Goal: Information Seeking & Learning: Learn about a topic

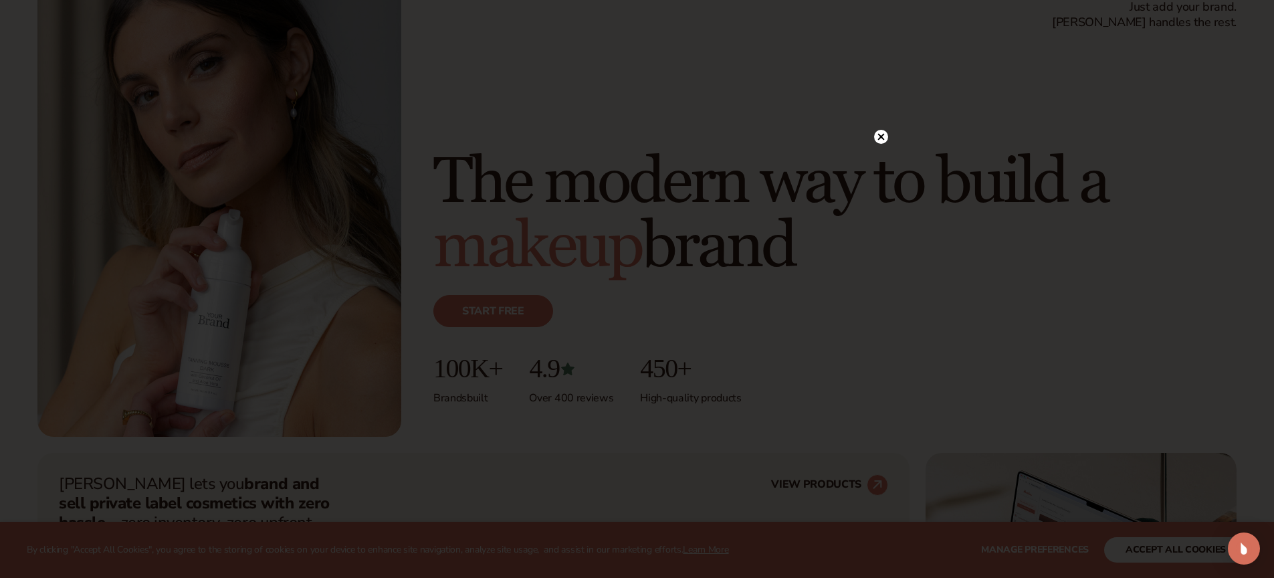
scroll to position [71, 0]
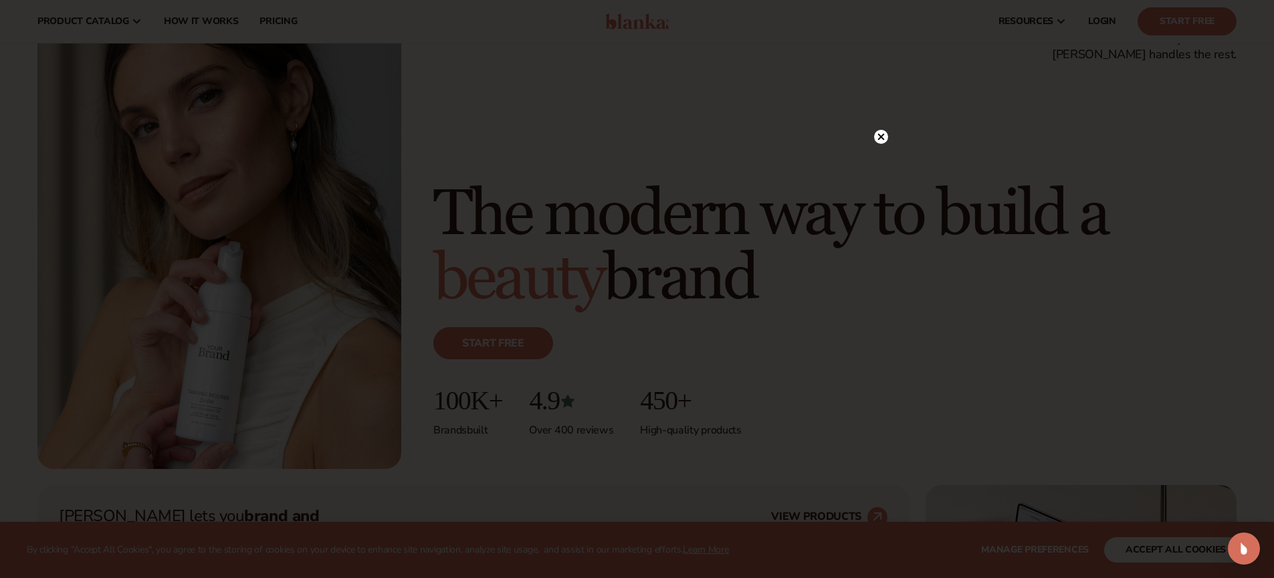
click at [881, 132] on circle at bounding box center [881, 137] width 14 height 14
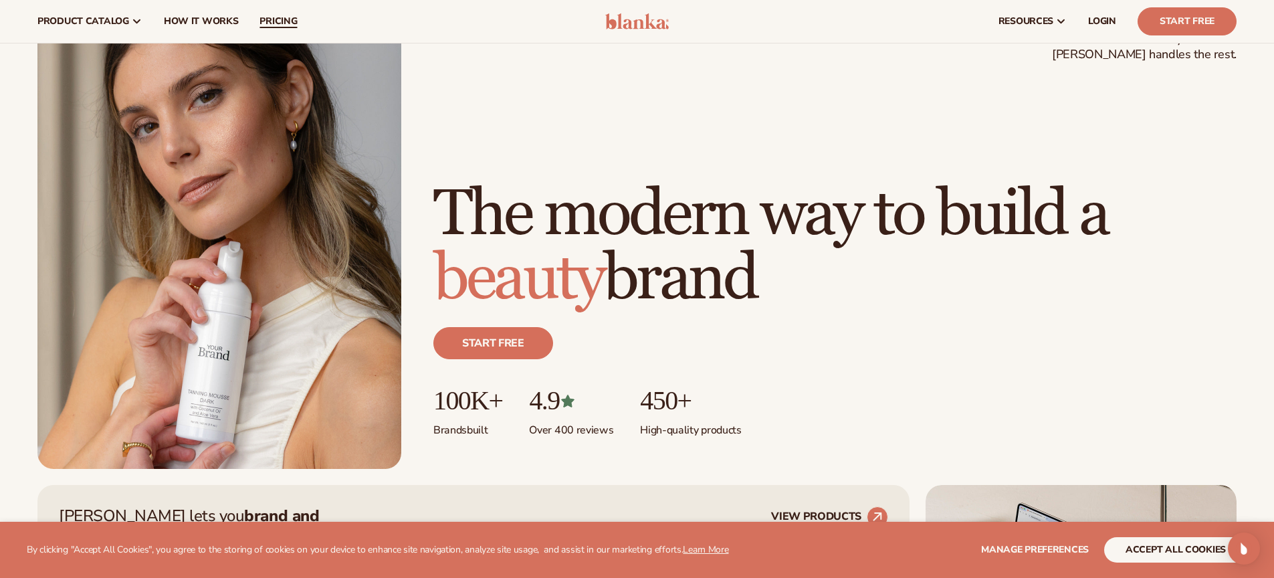
click at [286, 20] on span "pricing" at bounding box center [277, 21] width 37 height 11
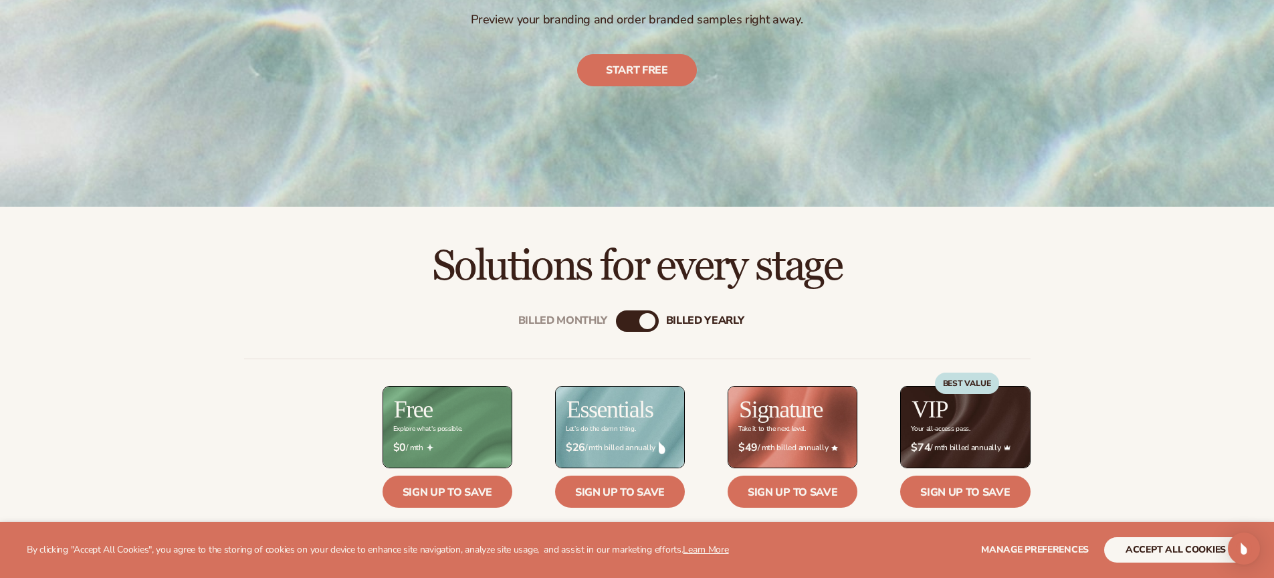
scroll to position [487, 0]
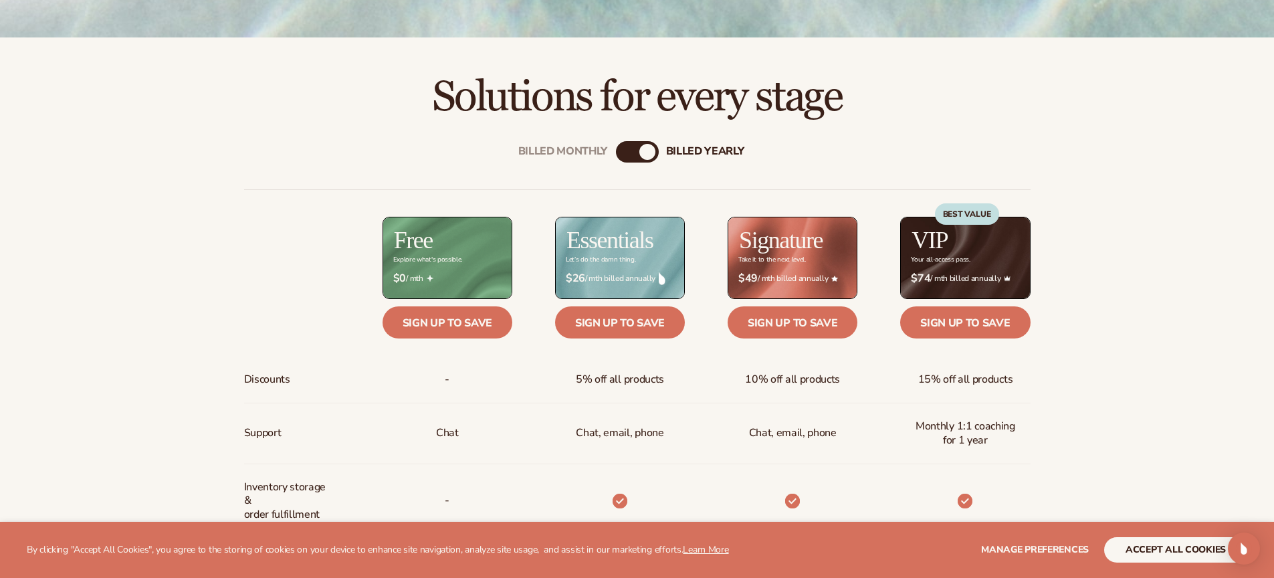
click at [639, 152] on div "Billed Monthly billed Yearly" at bounding box center [637, 151] width 43 height 21
click at [641, 151] on div "billed Yearly" at bounding box center [647, 152] width 16 height 16
click at [635, 152] on div "Billed Monthly billed Yearly" at bounding box center [637, 151] width 43 height 21
drag, startPoint x: 643, startPoint y: 151, endPoint x: 595, endPoint y: 150, distance: 48.1
click at [616, 150] on div "Billed Monthly billed Yearly" at bounding box center [637, 151] width 43 height 21
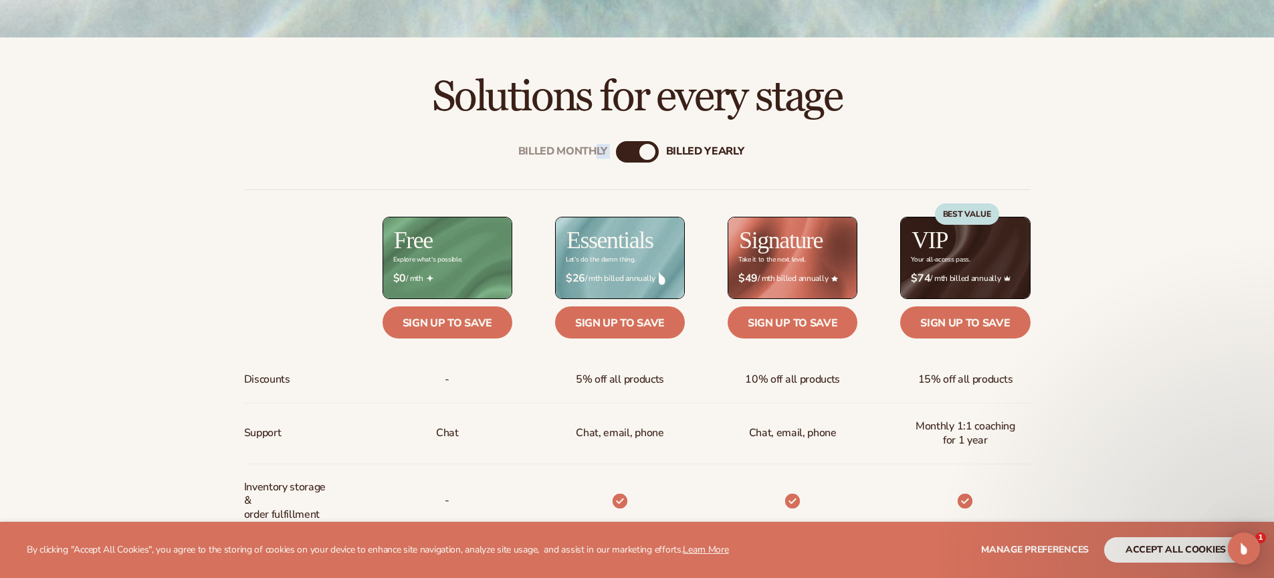
scroll to position [0, 0]
click at [639, 150] on div "billed Yearly" at bounding box center [647, 152] width 16 height 16
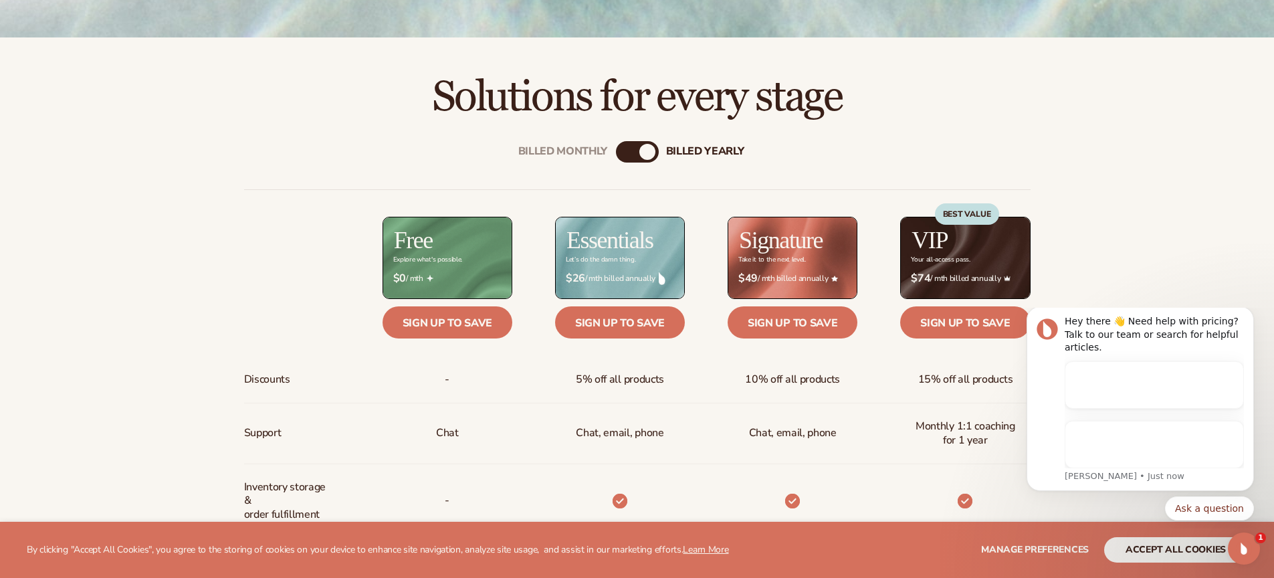
click at [645, 152] on div "billed Yearly" at bounding box center [647, 152] width 16 height 16
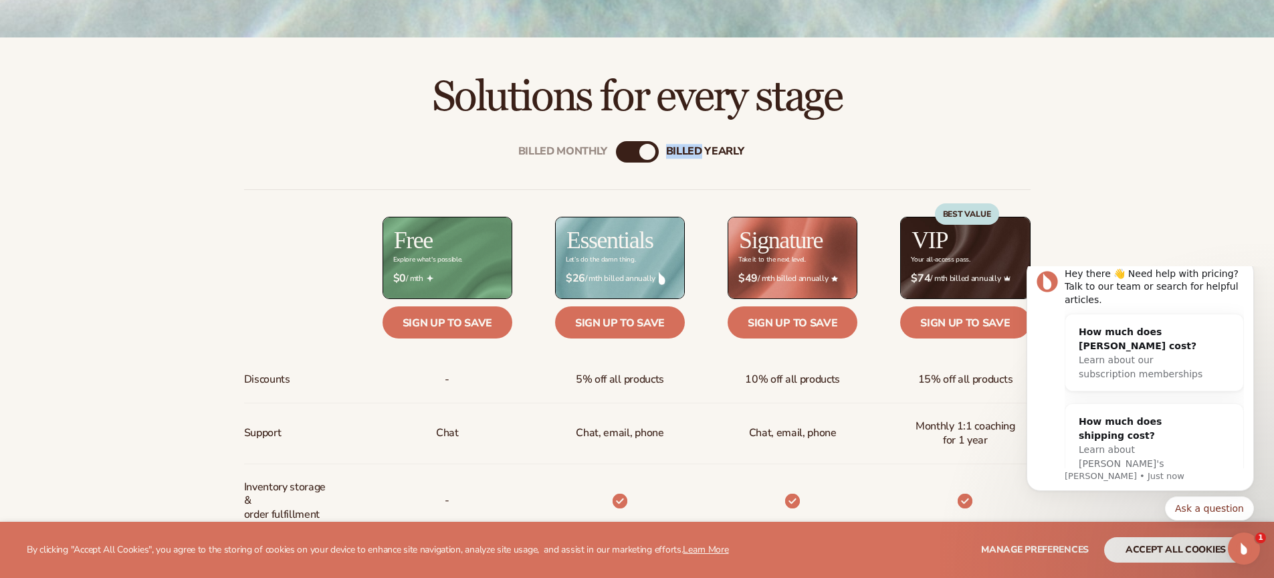
click at [645, 152] on div "billed Yearly" at bounding box center [647, 152] width 16 height 16
click at [1249, 265] on icon "Dismiss notification" at bounding box center [1249, 262] width 7 height 7
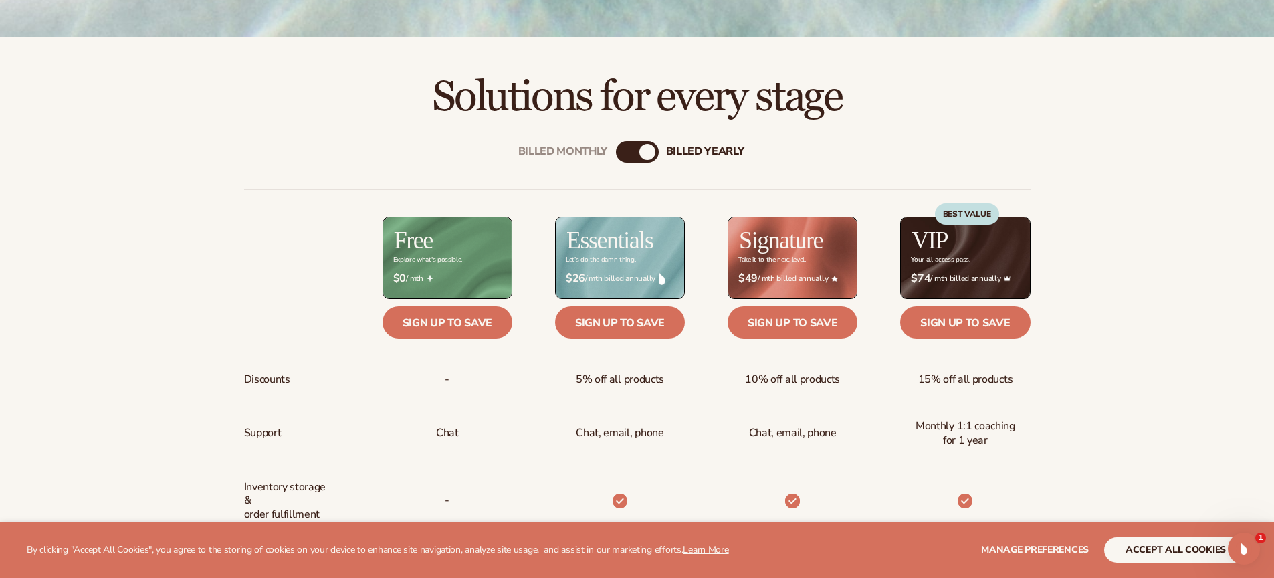
click at [635, 148] on div "Billed Monthly billed Yearly" at bounding box center [637, 151] width 43 height 21
click at [644, 151] on div "billed Yearly" at bounding box center [647, 152] width 16 height 16
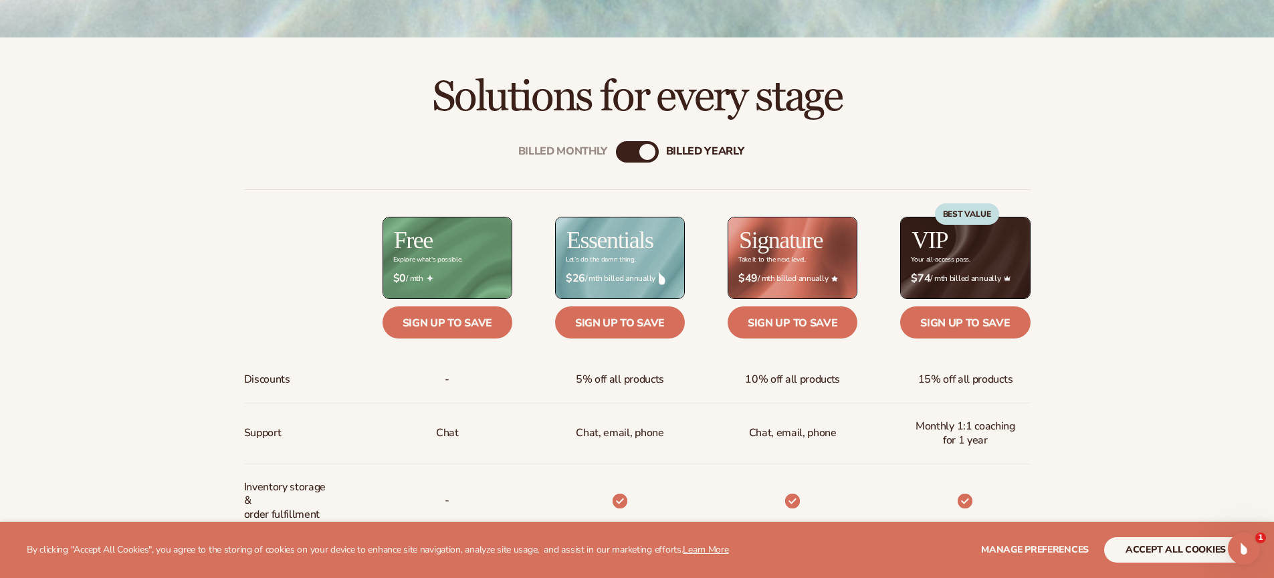
click at [867, 152] on div "Billed Monthly billed Yearly Billed Monthly billed Yearly Discounts Support Inv…" at bounding box center [637, 570] width 861 height 900
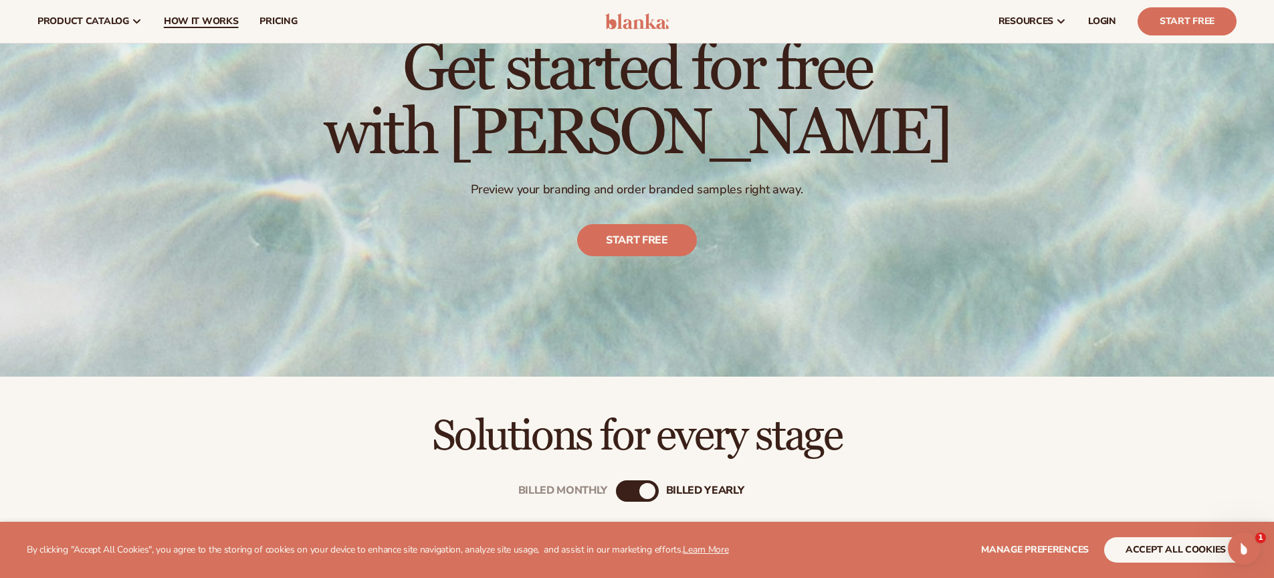
scroll to position [139, 0]
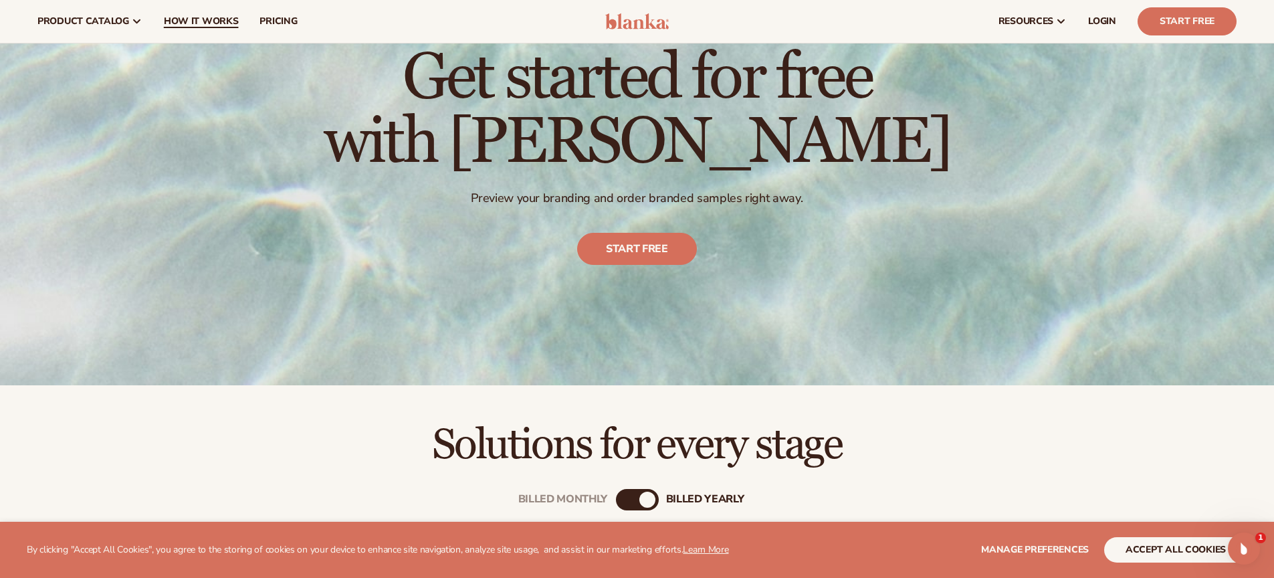
click at [211, 27] on span "How It Works" at bounding box center [201, 21] width 75 height 11
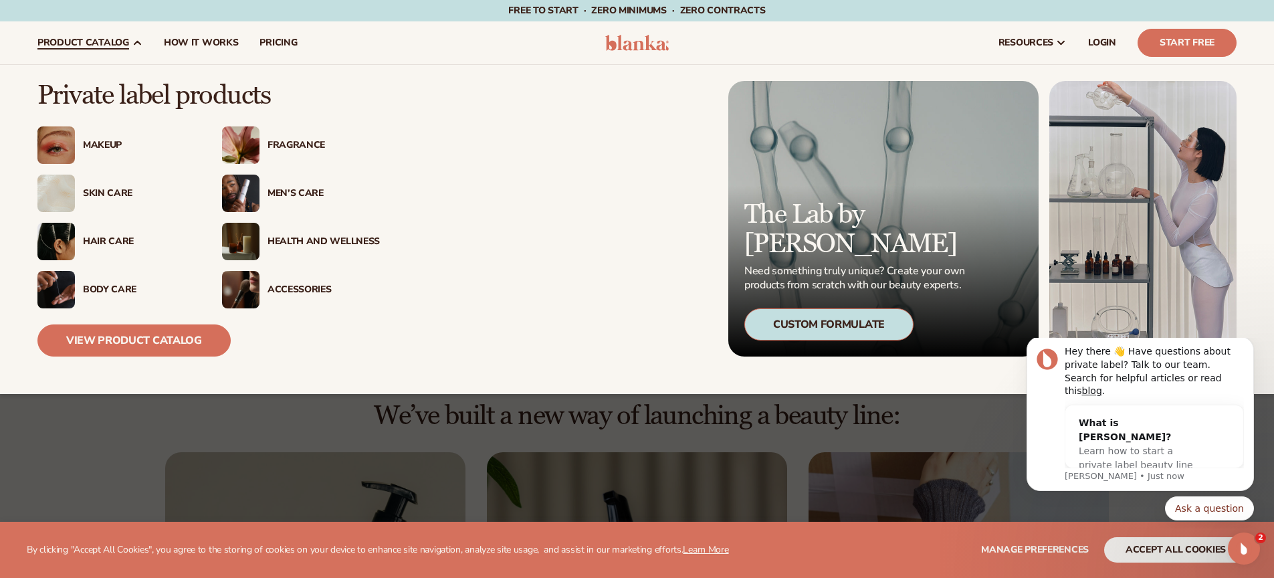
click at [120, 236] on div "Hair Care" at bounding box center [139, 241] width 112 height 11
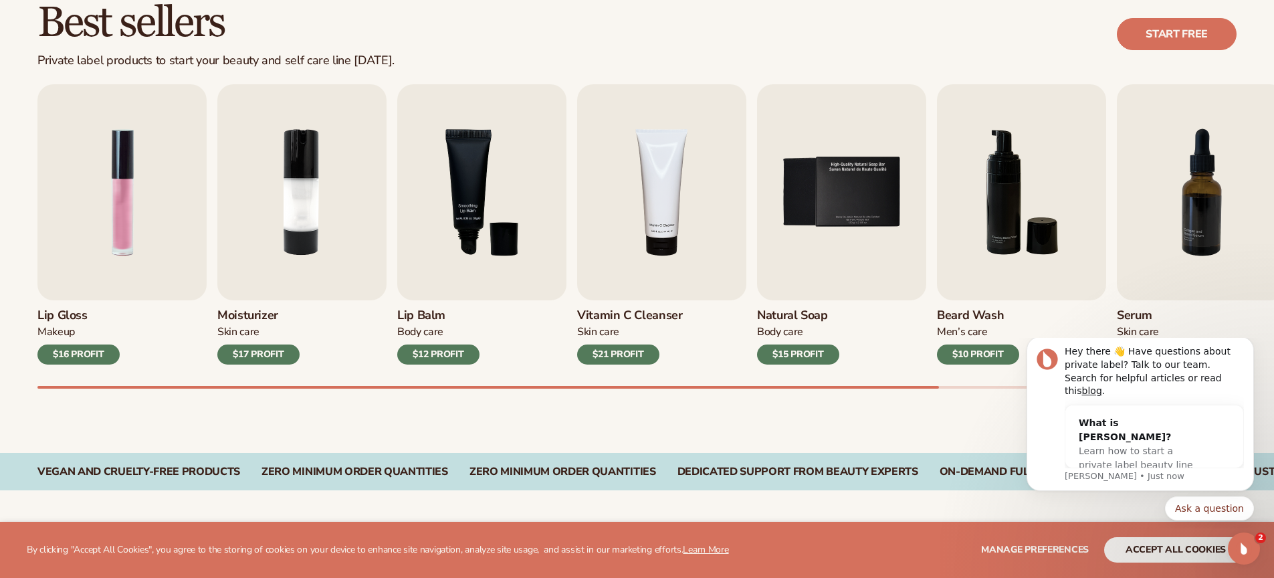
scroll to position [403, 0]
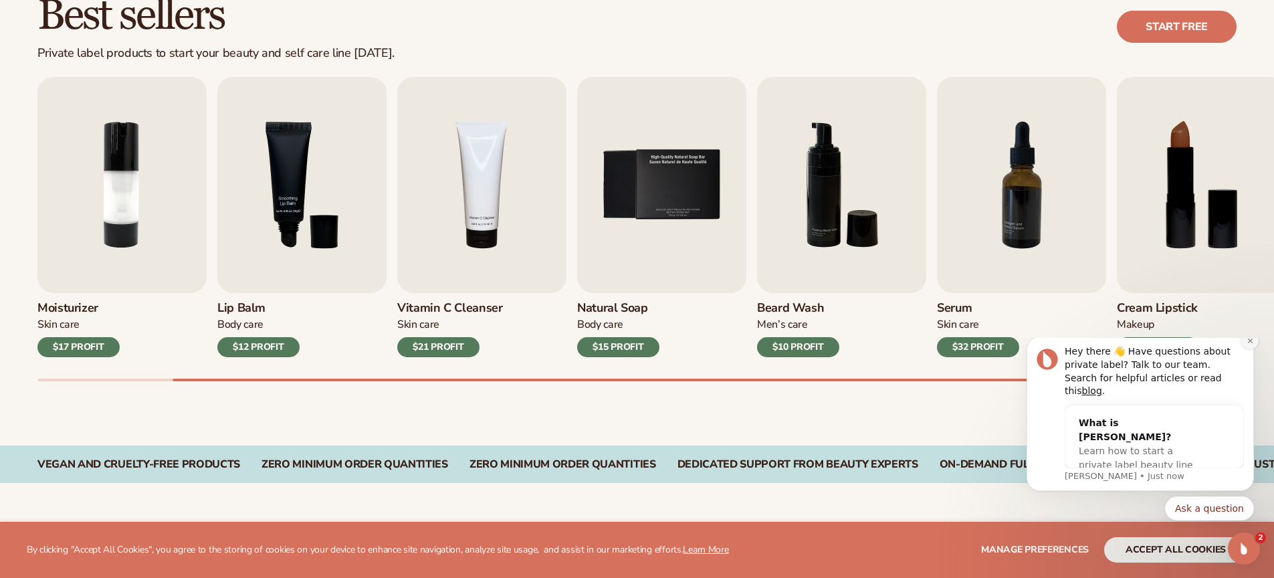
click at [1248, 344] on icon "Dismiss notification" at bounding box center [1249, 340] width 7 height 7
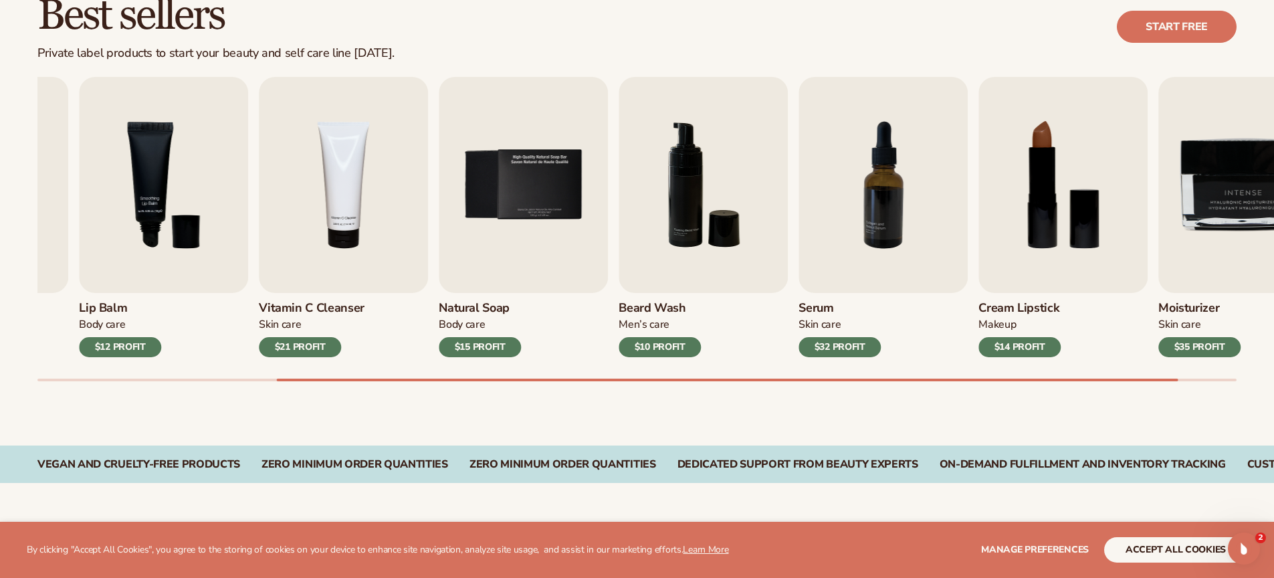
click at [618, 307] on div "Beard Wash Men’s Care $10 PROFIT" at bounding box center [702, 325] width 169 height 64
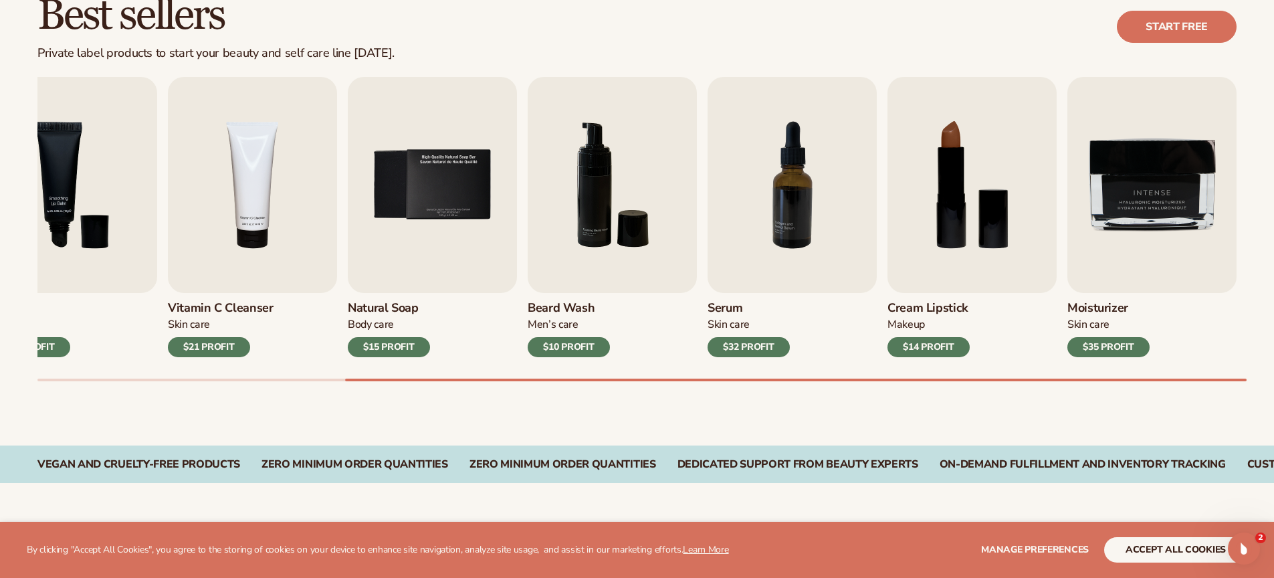
drag, startPoint x: 881, startPoint y: 311, endPoint x: 708, endPoint y: 313, distance: 172.5
click at [708, 313] on div "Lip Gloss Makeup $16 PROFIT Moisturizer Skin Care $17 PROFIT Lip Balm Body Care…" at bounding box center [655, 229] width 1236 height 304
click at [594, 244] on img "6 / 9" at bounding box center [612, 185] width 169 height 216
click at [611, 215] on img "6 / 9" at bounding box center [612, 185] width 169 height 216
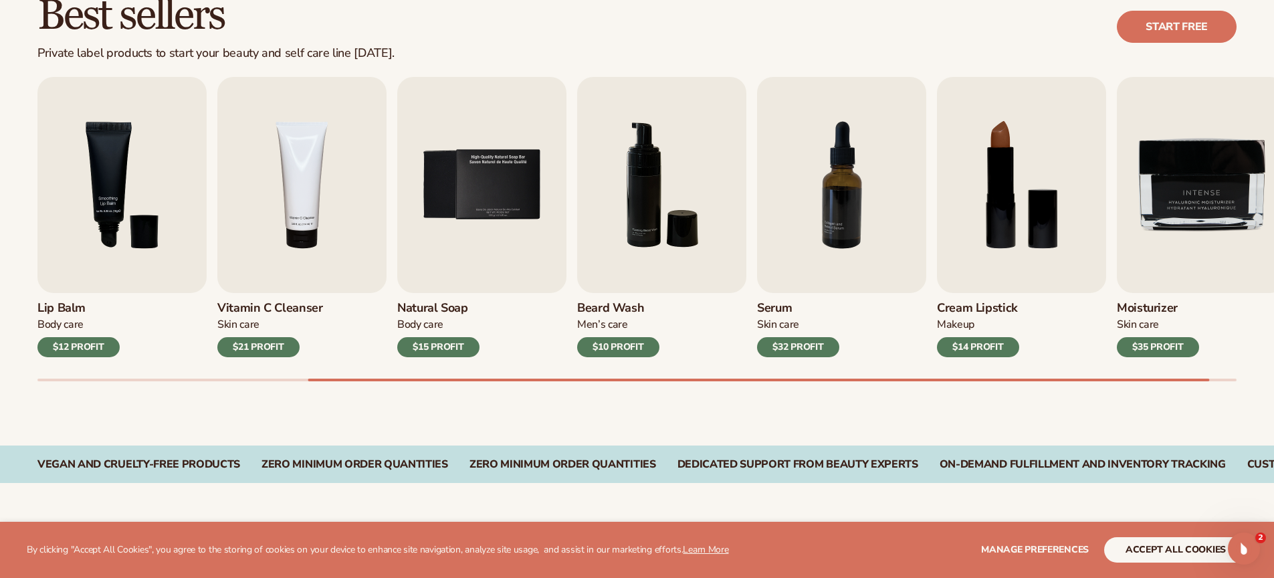
click at [645, 293] on div "Beard Wash Men’s Care $10 PROFIT" at bounding box center [661, 325] width 169 height 64
click at [721, 428] on div "Best sellers Private label products to start your beauty and self care line tod…" at bounding box center [637, 200] width 1274 height 489
click at [640, 286] on img "6 / 9" at bounding box center [661, 185] width 169 height 216
click at [624, 211] on img "6 / 9" at bounding box center [661, 185] width 169 height 216
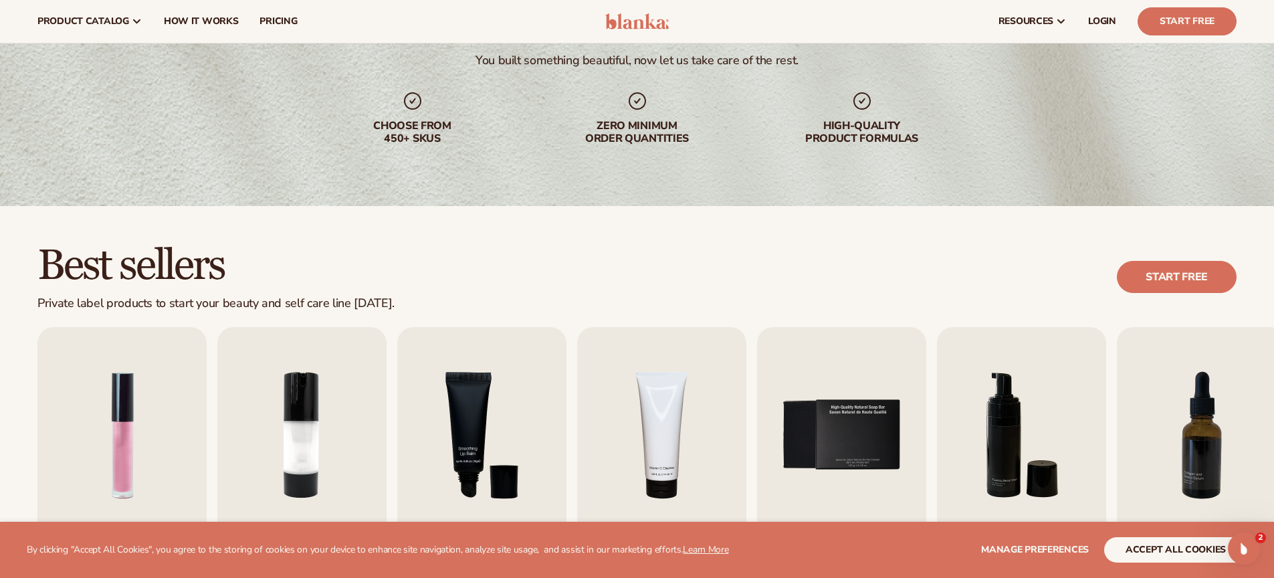
scroll to position [0, 0]
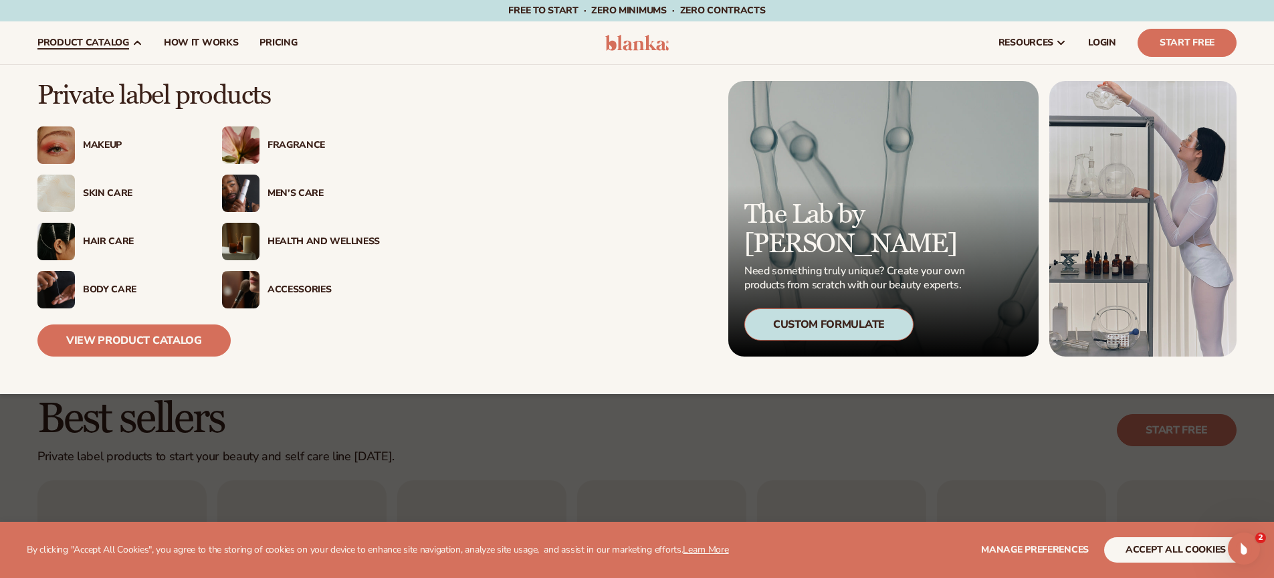
click at [273, 190] on div "Men’s Care" at bounding box center [323, 193] width 112 height 11
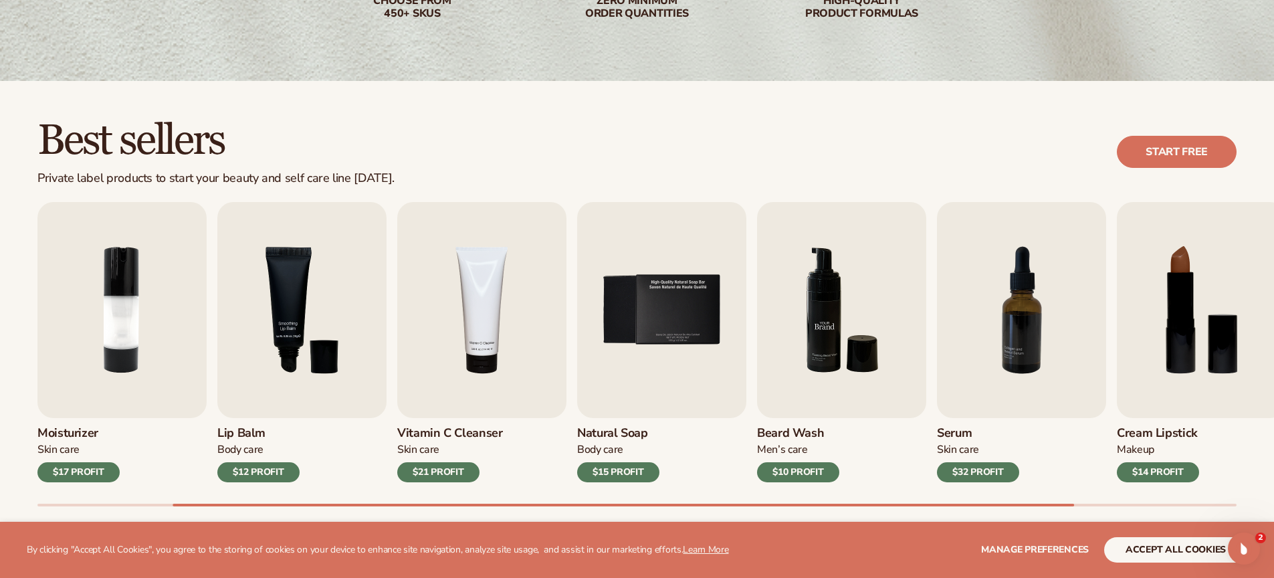
click at [757, 279] on img "6 / 9" at bounding box center [841, 310] width 169 height 216
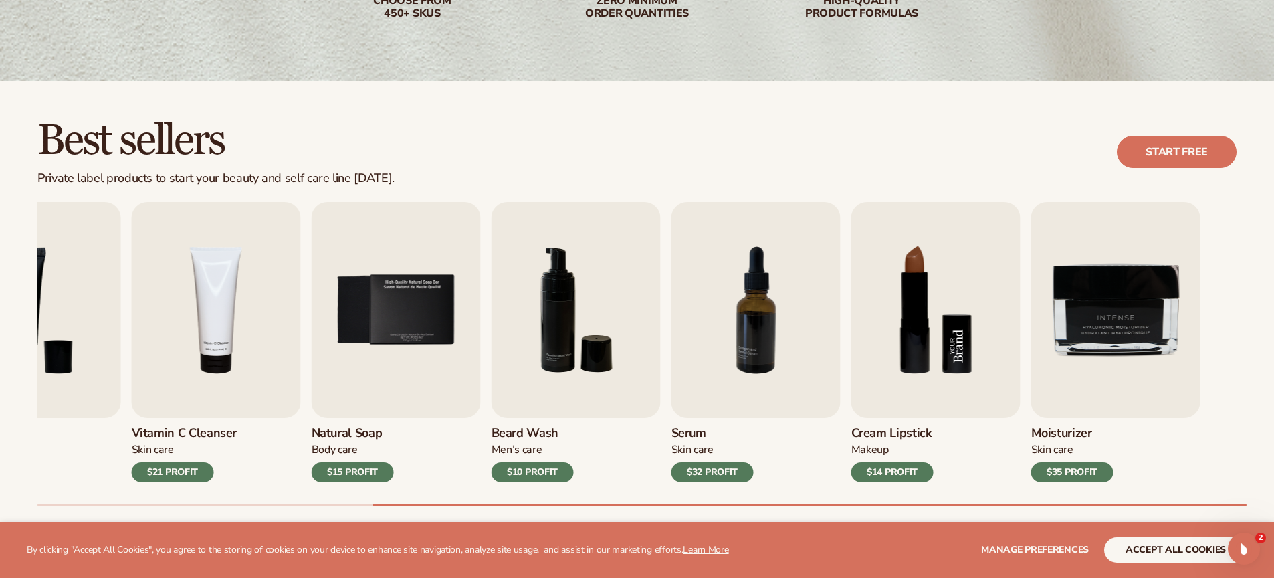
click at [748, 294] on div "Lip Gloss Makeup $16 PROFIT Moisturizer [MEDICAL_DATA] $17 PROFIT [MEDICAL_DATA]" at bounding box center [191, 342] width 1199 height 280
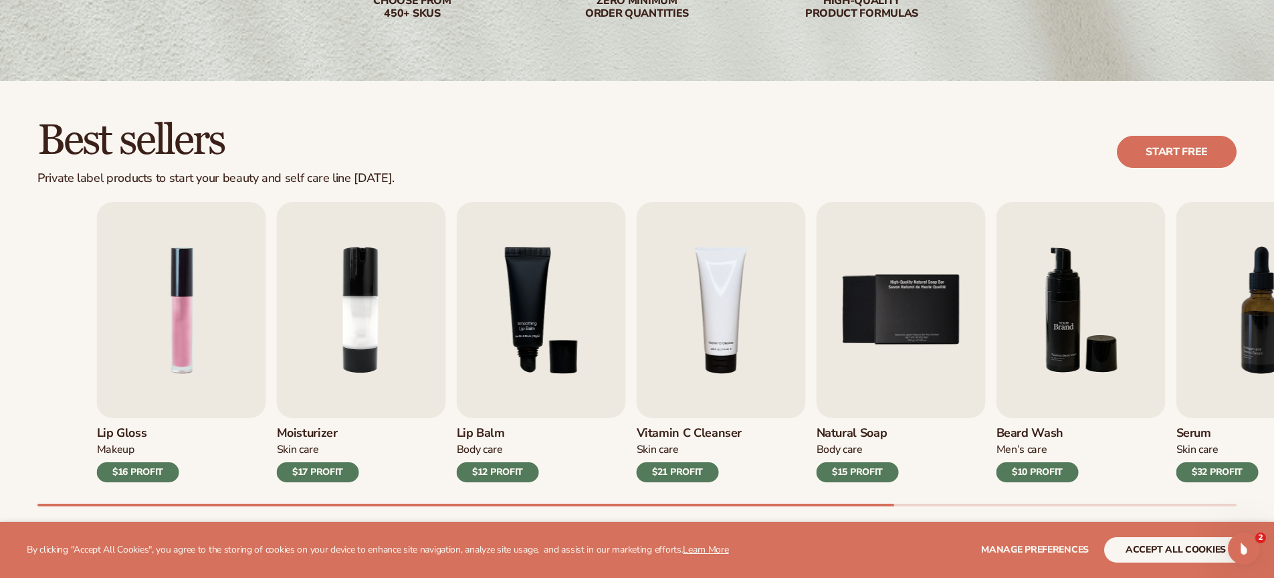
click at [1095, 281] on img "6 / 9" at bounding box center [1080, 310] width 169 height 216
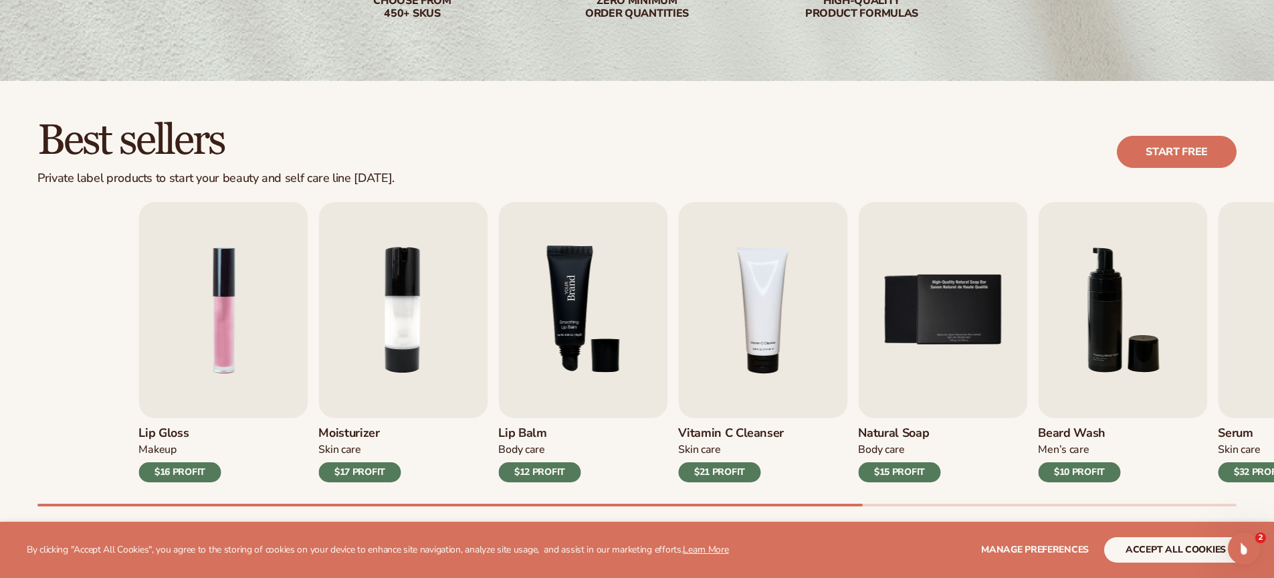
click at [752, 269] on div "Lip Gloss Makeup $16 PROFIT Moisturizer [MEDICAL_DATA] $17 PROFIT [MEDICAL_DATA]" at bounding box center [737, 342] width 1199 height 280
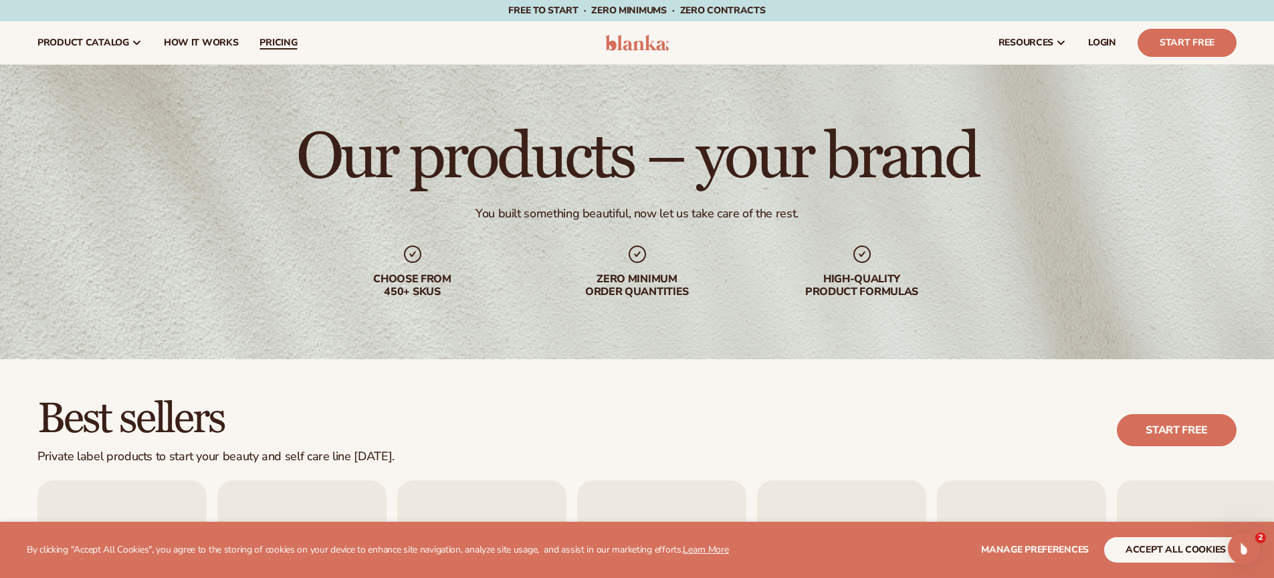
click at [265, 40] on span "pricing" at bounding box center [277, 42] width 37 height 11
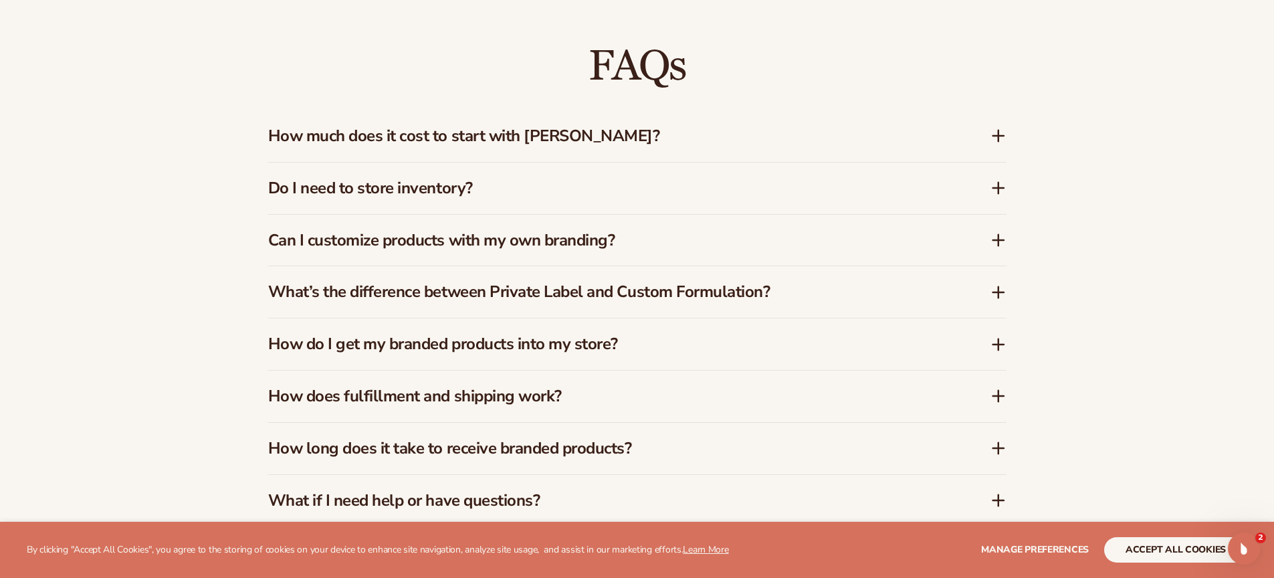
scroll to position [2166, 0]
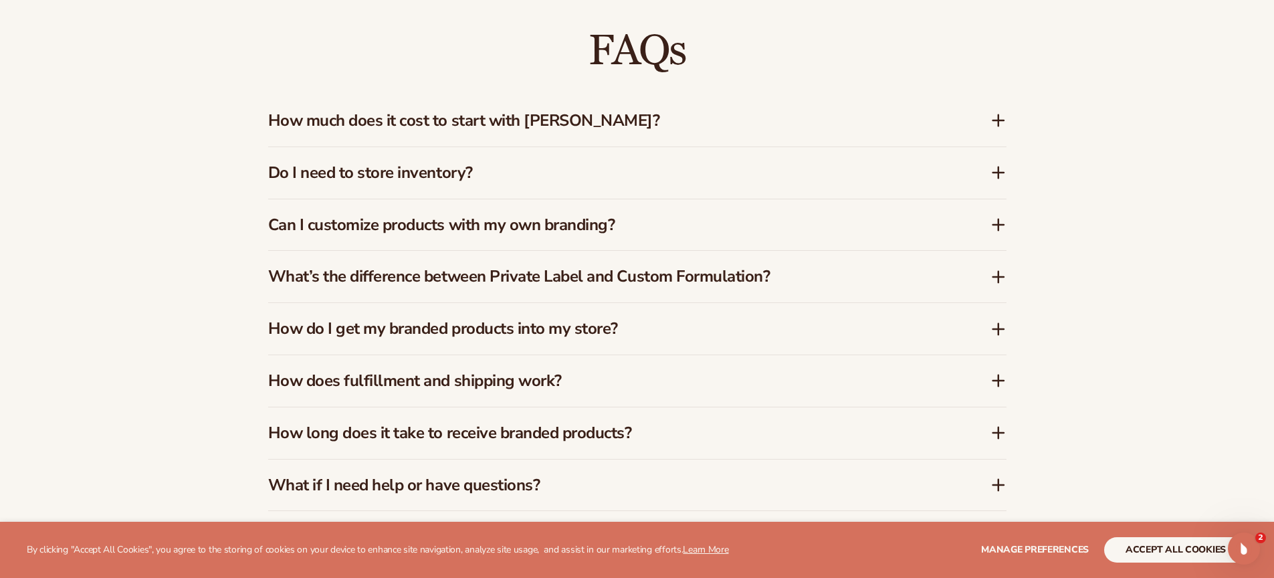
click at [519, 117] on h3 "How much does it cost to start with [PERSON_NAME]?" at bounding box center [609, 120] width 682 height 19
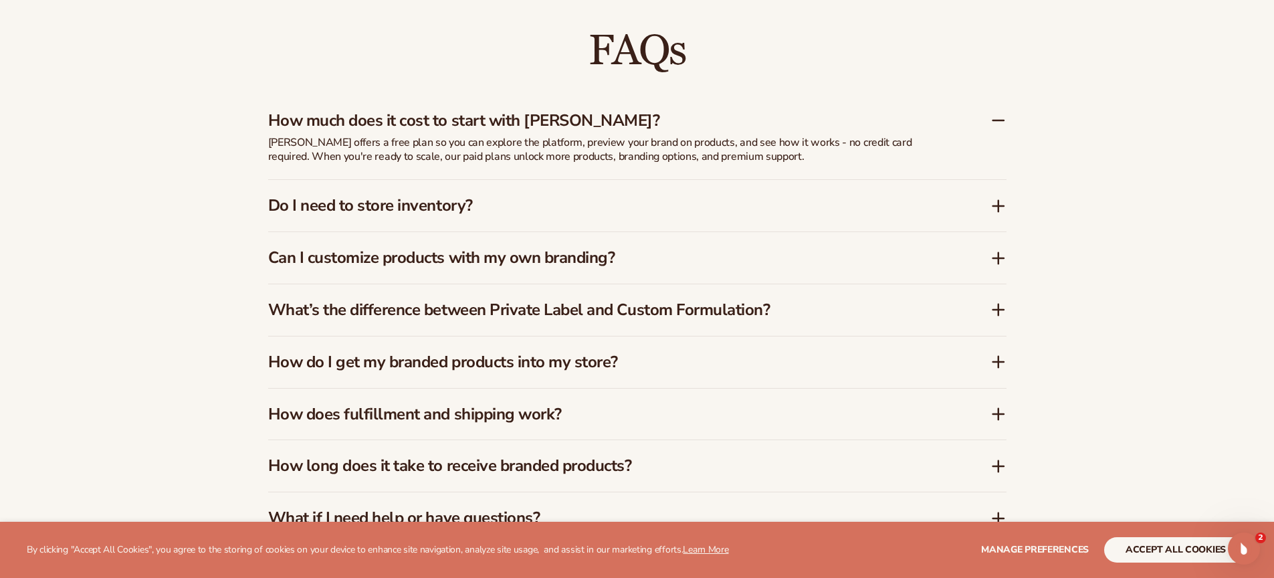
click at [481, 198] on h3 "Do I need to store inventory?" at bounding box center [609, 205] width 682 height 19
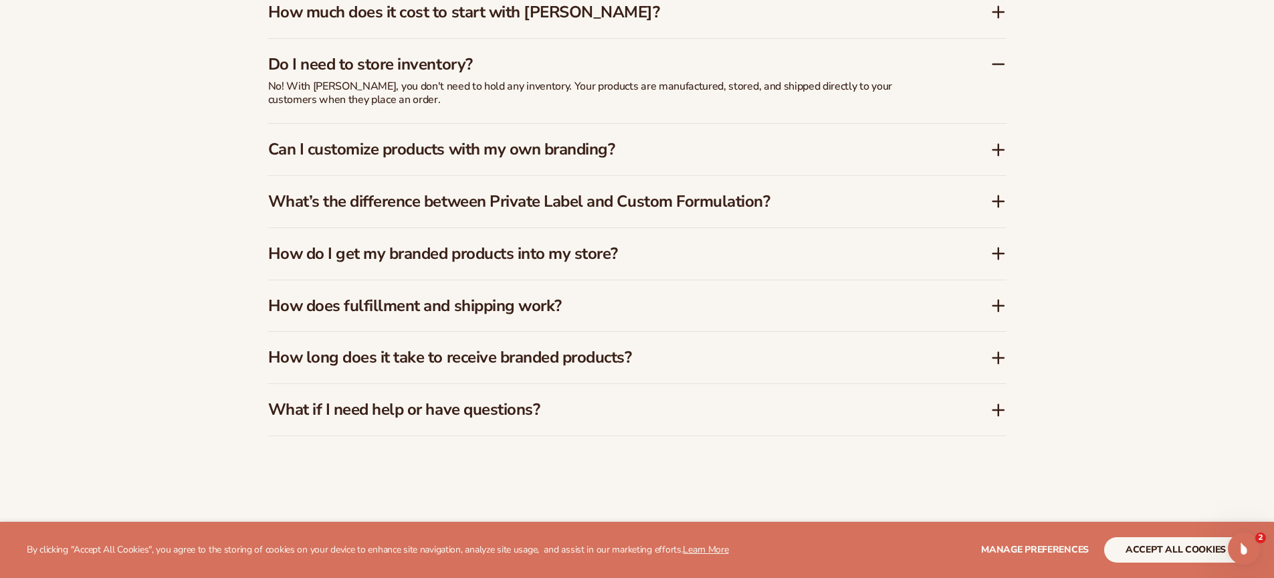
scroll to position [2275, 0]
click at [576, 156] on h3 "Can I customize products with my own branding?" at bounding box center [609, 148] width 682 height 19
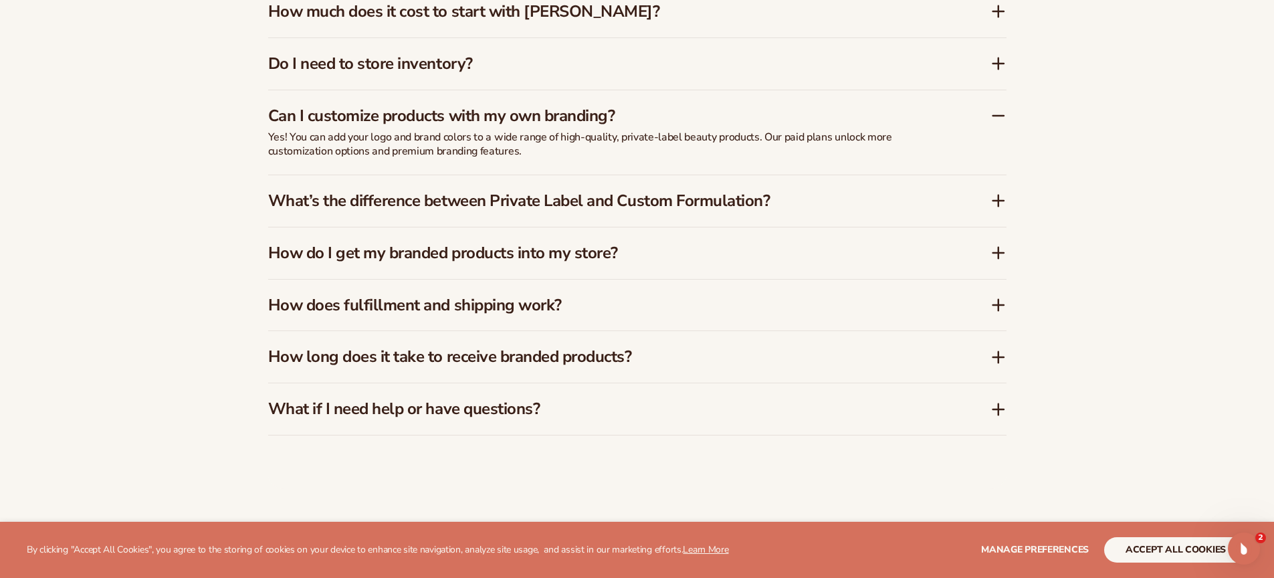
click at [563, 191] on h3 "What’s the difference between Private Label and Custom Formulation?" at bounding box center [609, 200] width 682 height 19
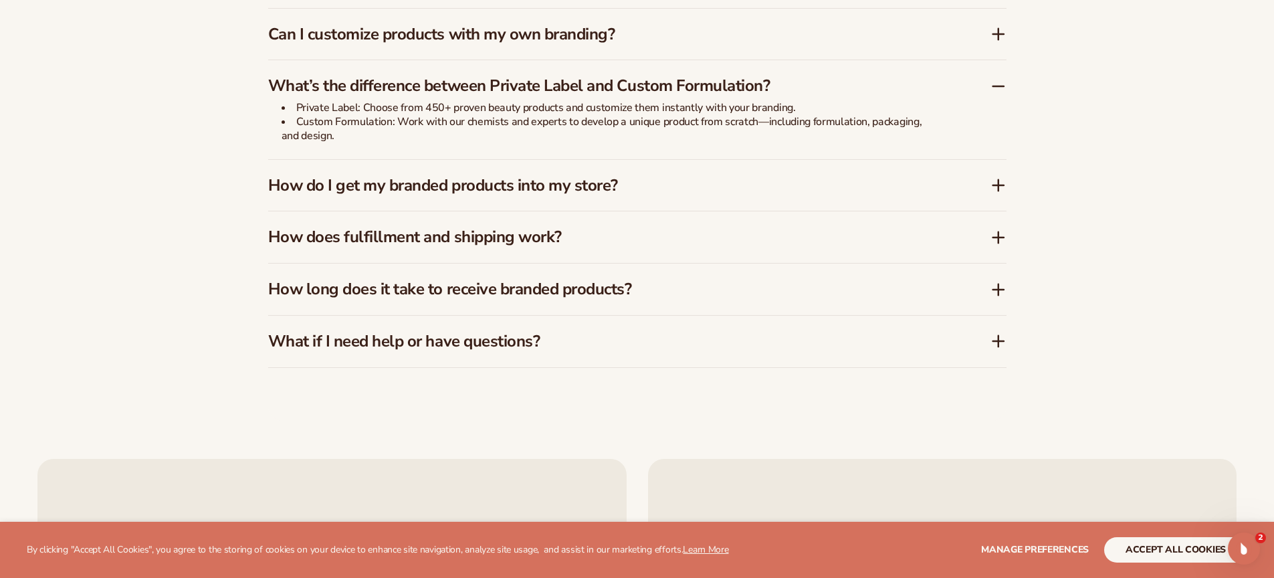
scroll to position [2360, 0]
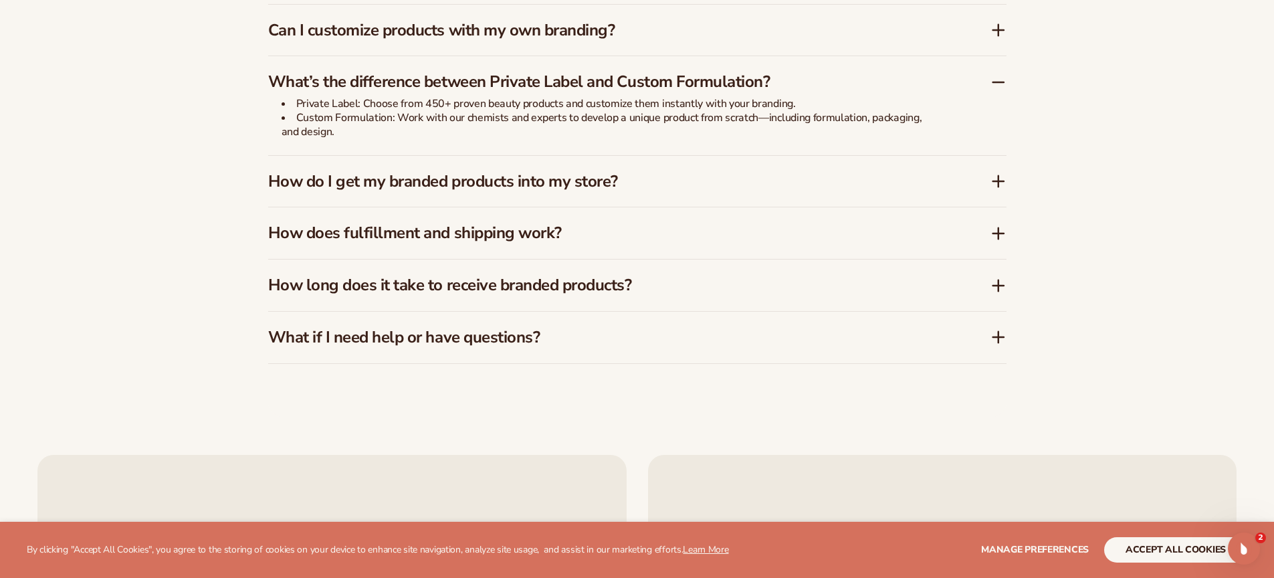
click at [437, 175] on h3 "How do I get my branded products into my store?" at bounding box center [609, 181] width 682 height 19
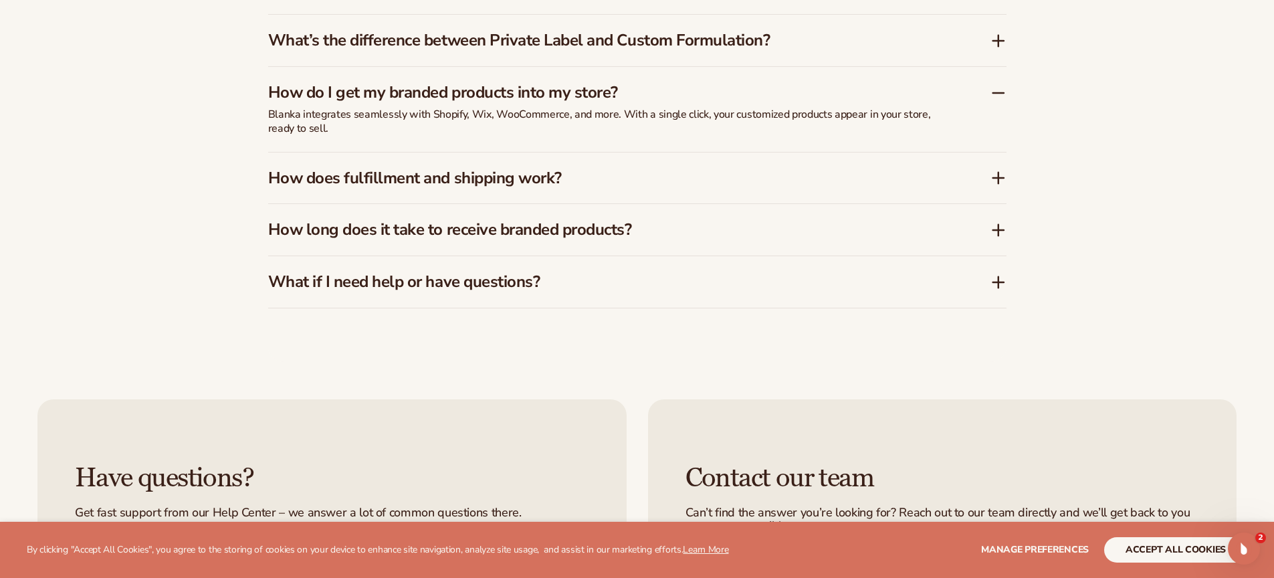
scroll to position [2430, 0]
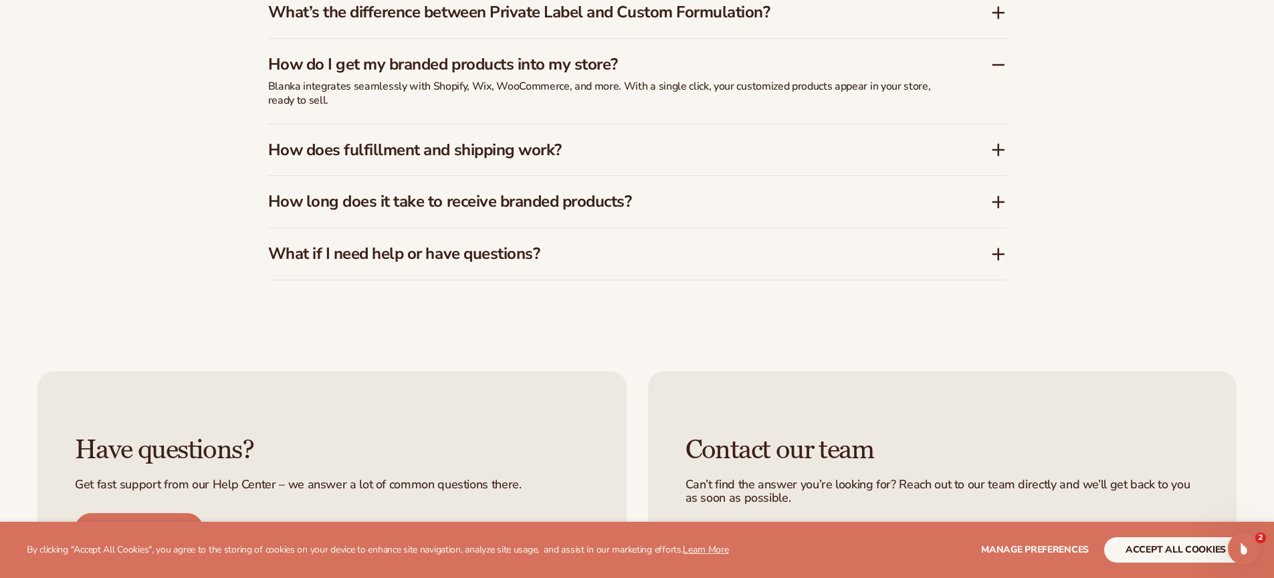
click at [434, 209] on h3 "How long does it take to receive branded products?" at bounding box center [609, 201] width 682 height 19
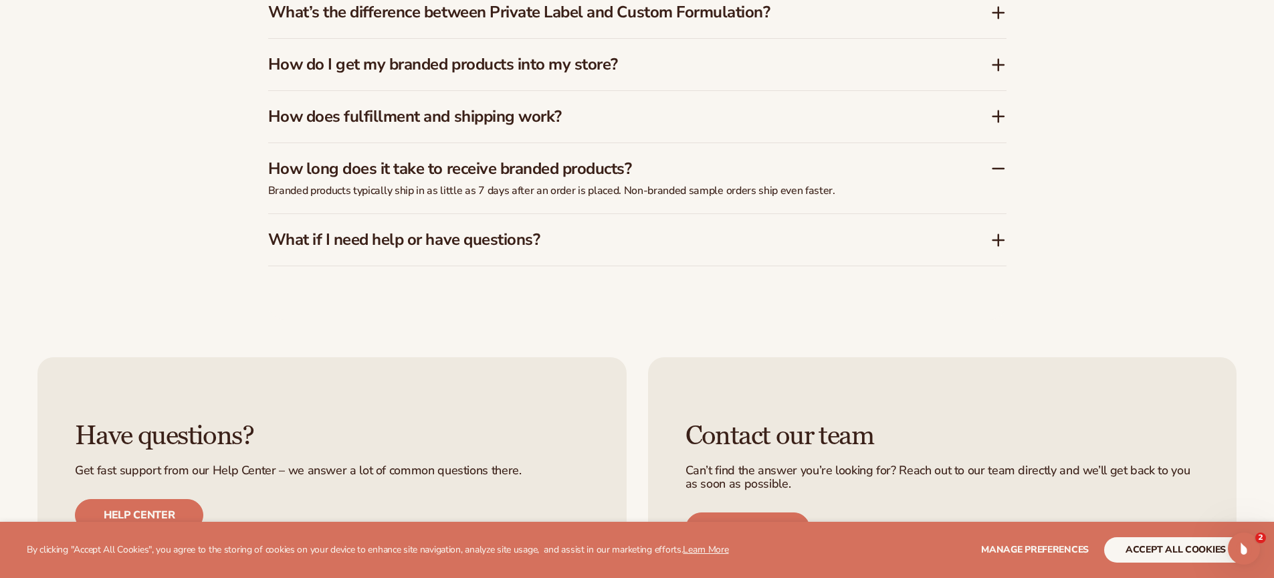
click at [365, 241] on h3 "What if I need help or have questions?" at bounding box center [609, 239] width 682 height 19
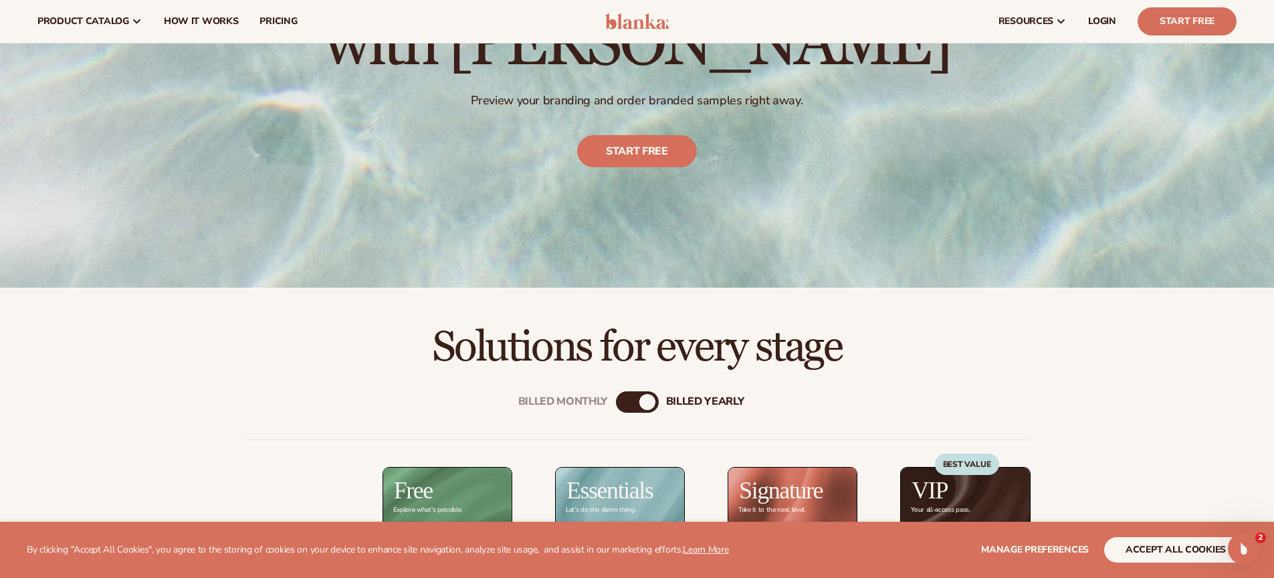
scroll to position [0, 0]
